Goal: Check status: Check status

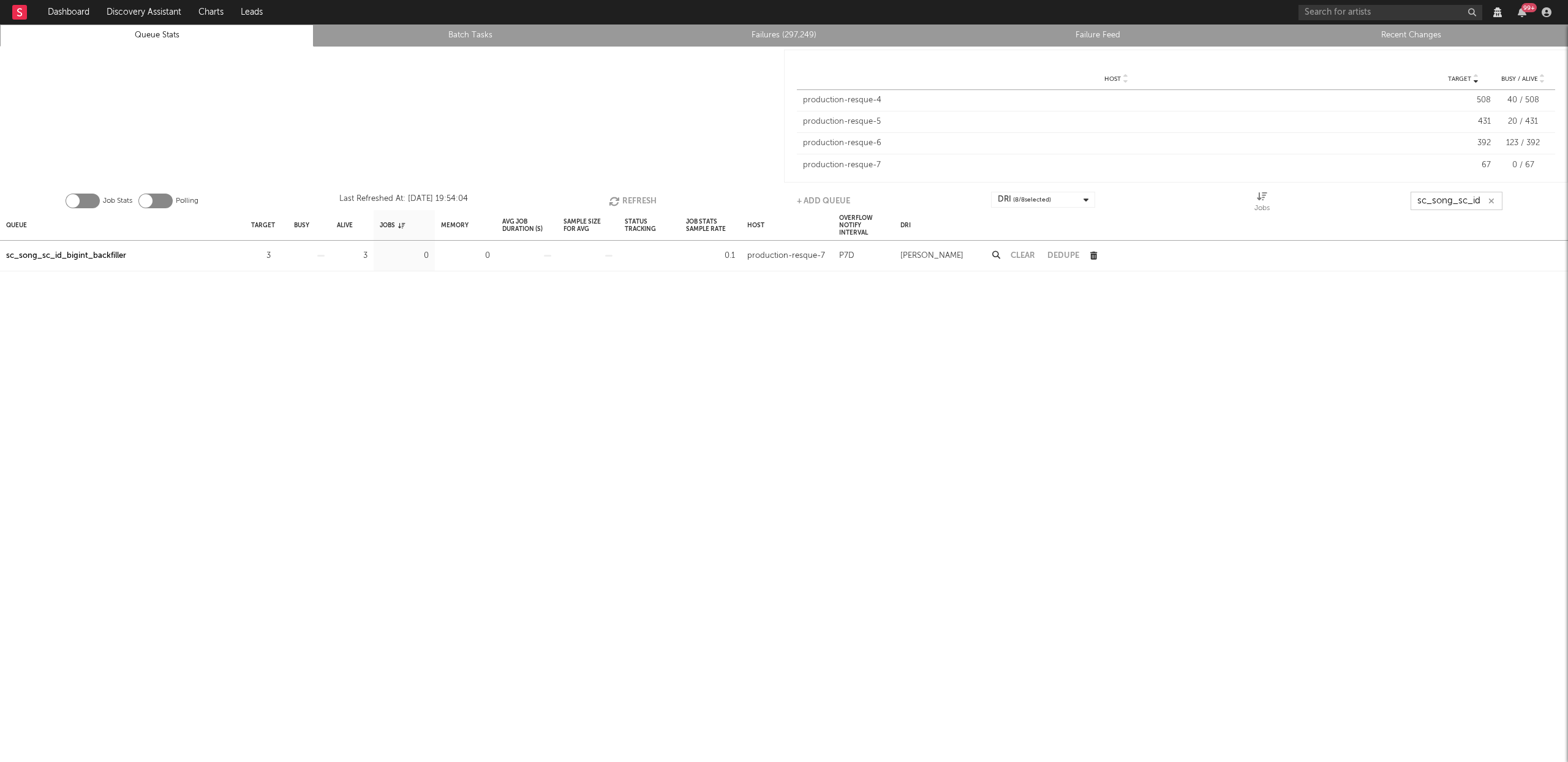
click at [1446, 202] on input "sc_song_sc_id" at bounding box center [1456, 200] width 92 height 18
click at [1444, 210] on input "sc_song_sc_id" at bounding box center [1456, 200] width 92 height 18
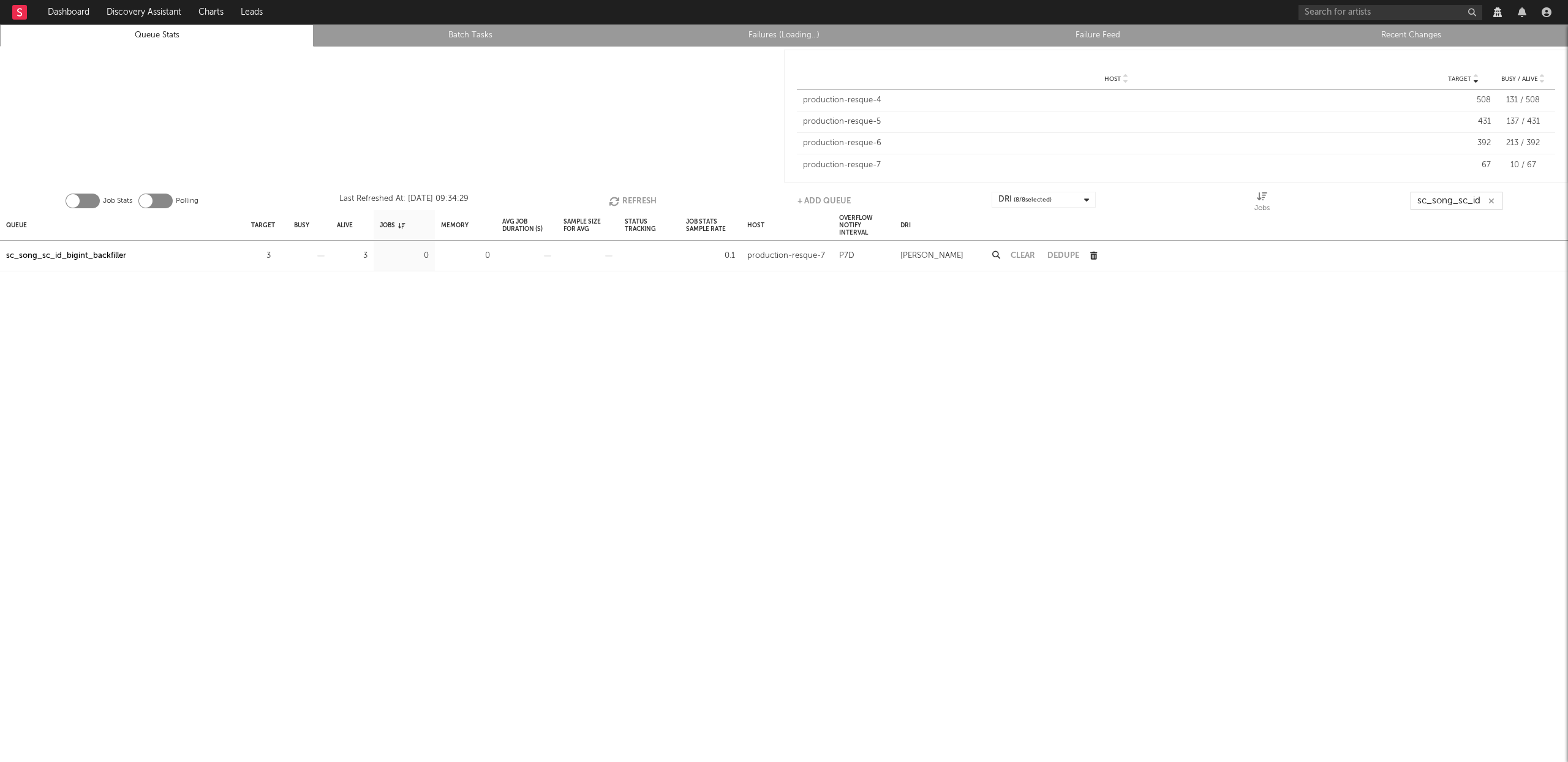
click at [1444, 210] on input "sc_song_sc_id" at bounding box center [1456, 200] width 92 height 18
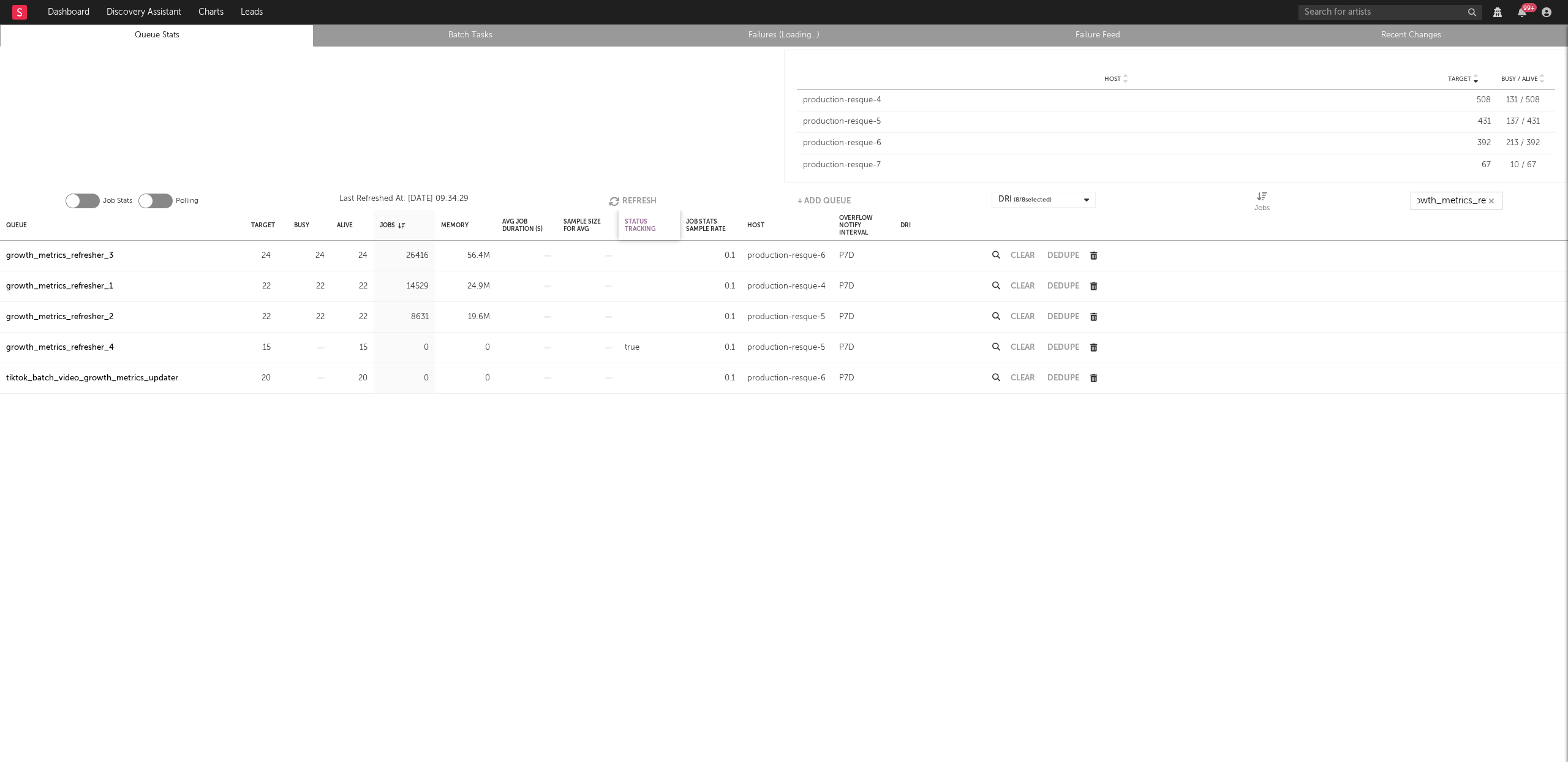
scroll to position [0, 14]
type input "growth_metrics_ref"
click at [18, 229] on div "Queue" at bounding box center [17, 225] width 20 height 26
click at [18, 229] on div "Queue" at bounding box center [21, 225] width 31 height 26
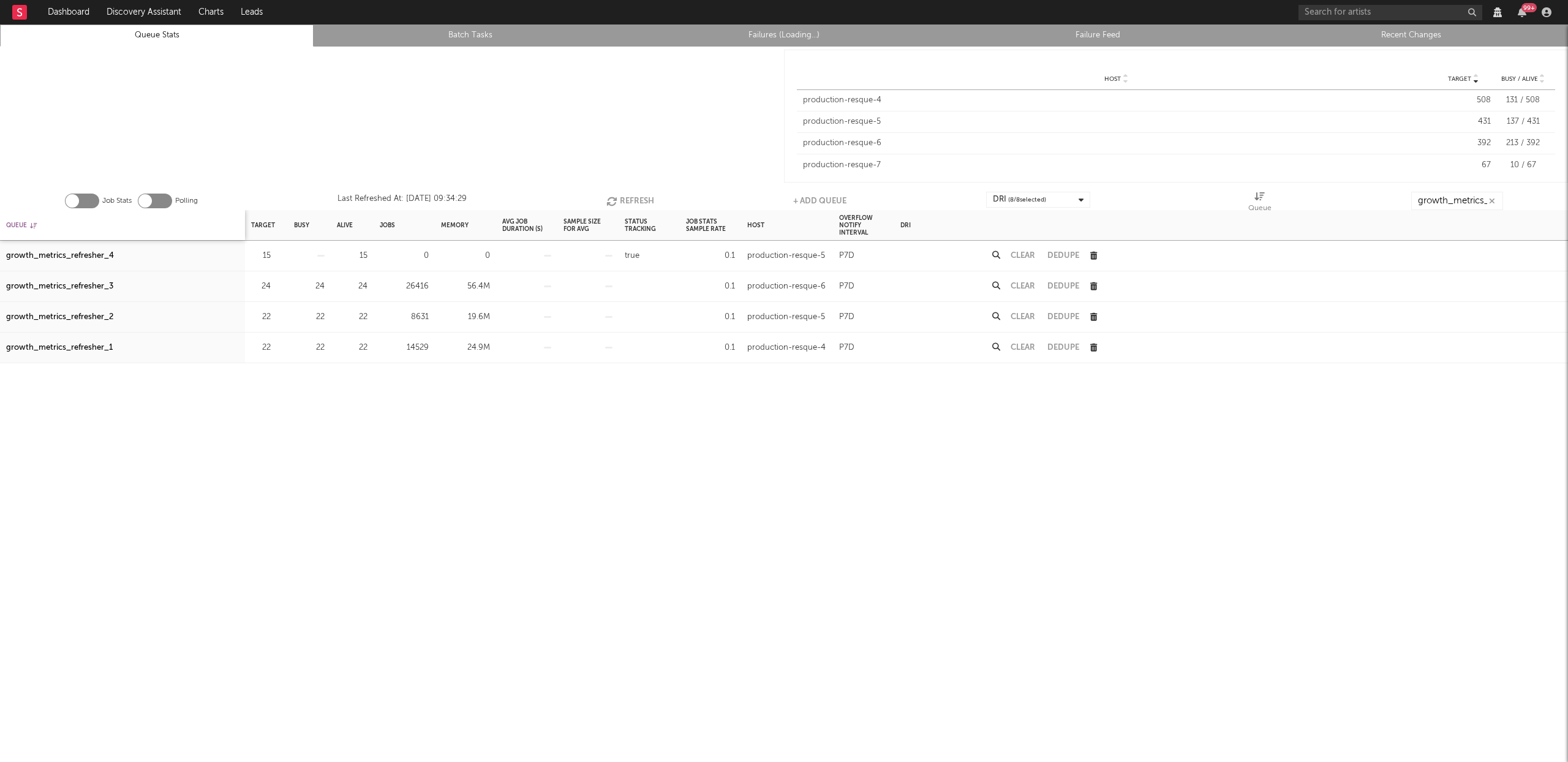
click at [18, 228] on div "Queue" at bounding box center [21, 225] width 31 height 26
click at [73, 253] on div "growth_metrics_refresher_1" at bounding box center [59, 256] width 106 height 15
click at [75, 283] on div "growth_metrics_refresher_2" at bounding box center [60, 286] width 107 height 15
click at [89, 315] on div "growth_metrics_refresher_3" at bounding box center [60, 317] width 107 height 15
click at [1012, 250] on div "Clear" at bounding box center [1022, 256] width 37 height 31
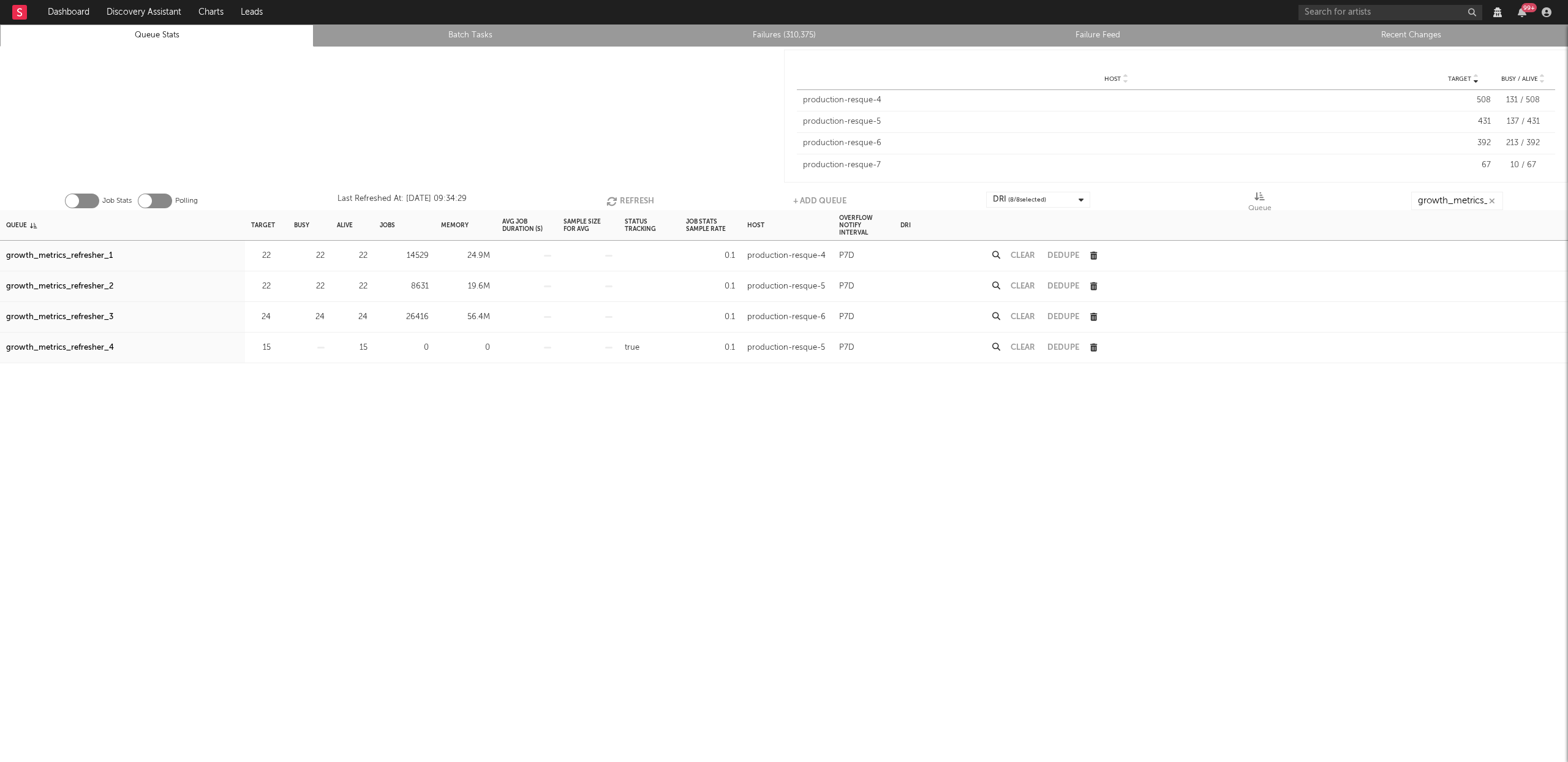
click at [1017, 252] on button "Clear" at bounding box center [1022, 256] width 24 height 8
click at [632, 204] on button "Refresh" at bounding box center [630, 200] width 48 height 18
